Goal: Check status

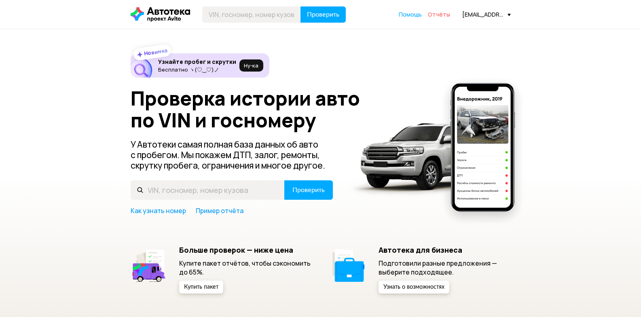
click at [444, 15] on span "Отчёты" at bounding box center [439, 15] width 22 height 8
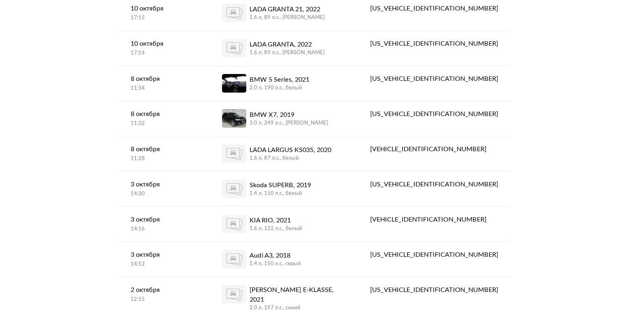
scroll to position [121, 0]
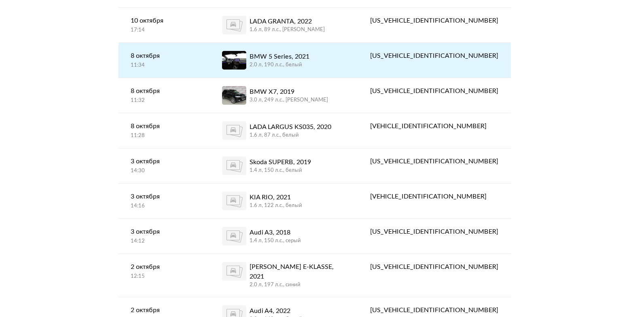
click at [309, 63] on div "2.0 л, 190 л.c., белый" at bounding box center [279, 64] width 60 height 7
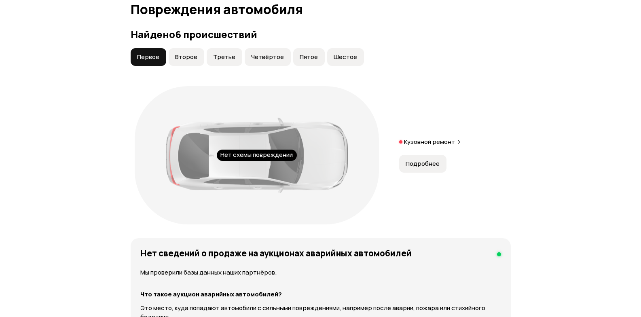
scroll to position [889, 0]
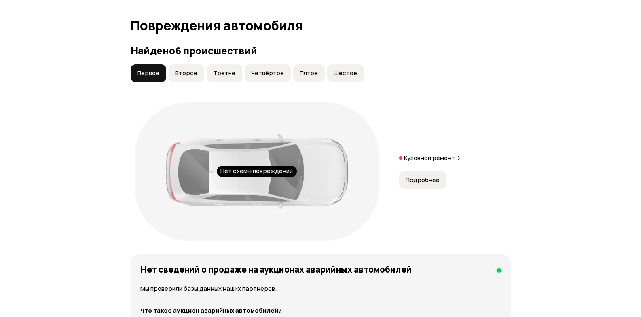
click at [191, 77] on span "Второе" at bounding box center [186, 73] width 22 height 8
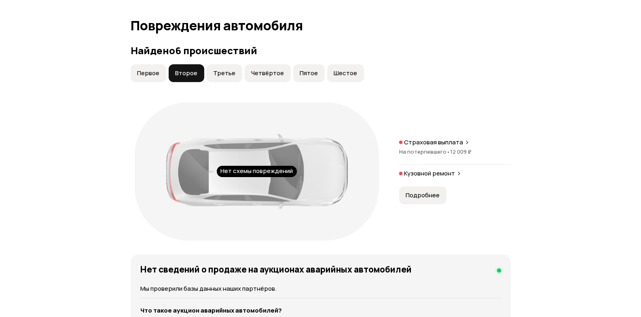
click at [228, 77] on span "Третье" at bounding box center [224, 73] width 22 height 8
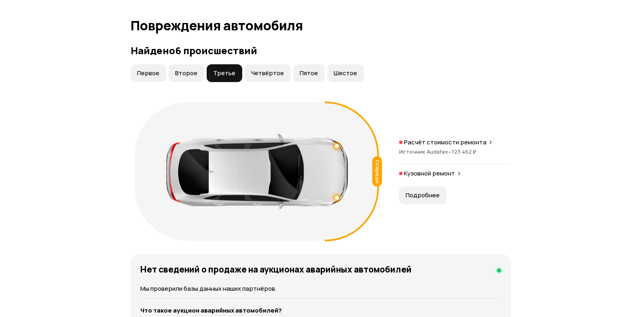
click at [263, 77] on span "Четвёртое" at bounding box center [267, 73] width 33 height 8
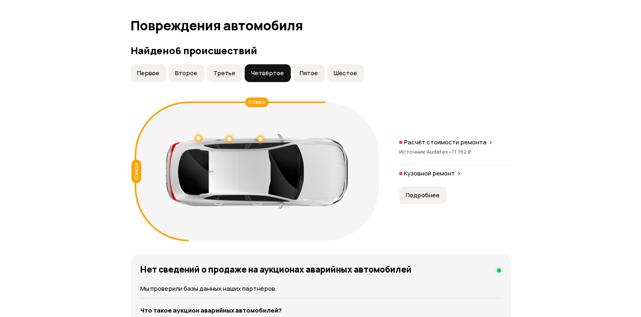
click at [304, 77] on span "Пятое" at bounding box center [308, 73] width 18 height 8
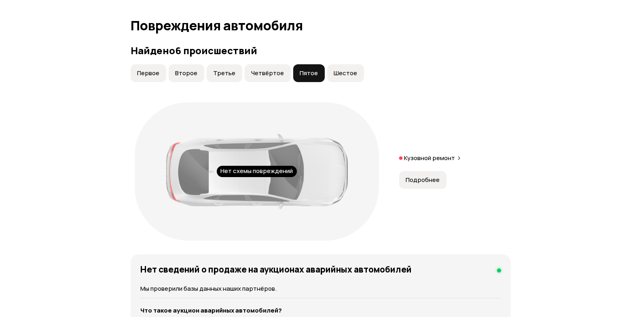
click at [337, 77] on span "Шестое" at bounding box center [344, 73] width 23 height 8
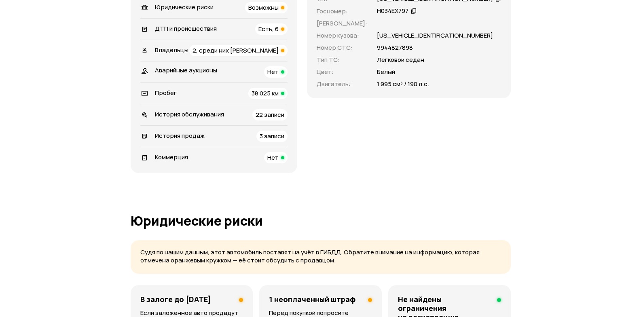
scroll to position [0, 0]
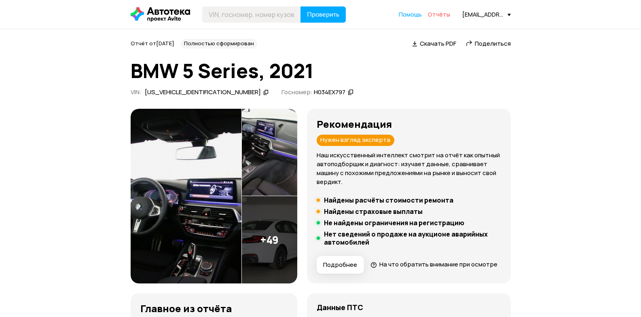
click at [441, 17] on span "Отчёты" at bounding box center [439, 15] width 22 height 8
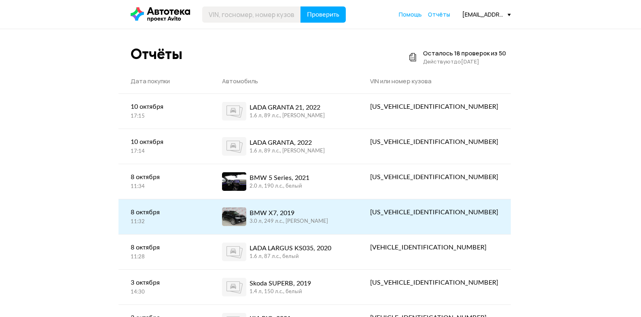
click at [312, 217] on div "BMW X7, 2019" at bounding box center [288, 213] width 78 height 10
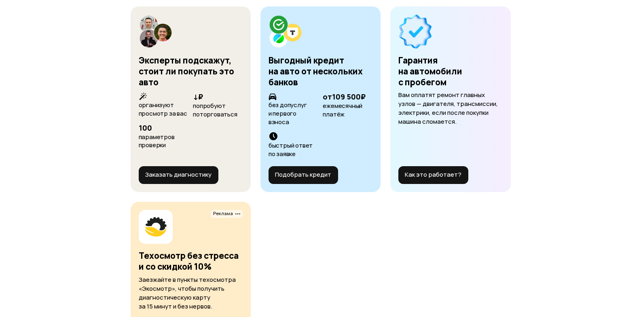
scroll to position [3476, 0]
